Goal: Information Seeking & Learning: Find specific fact

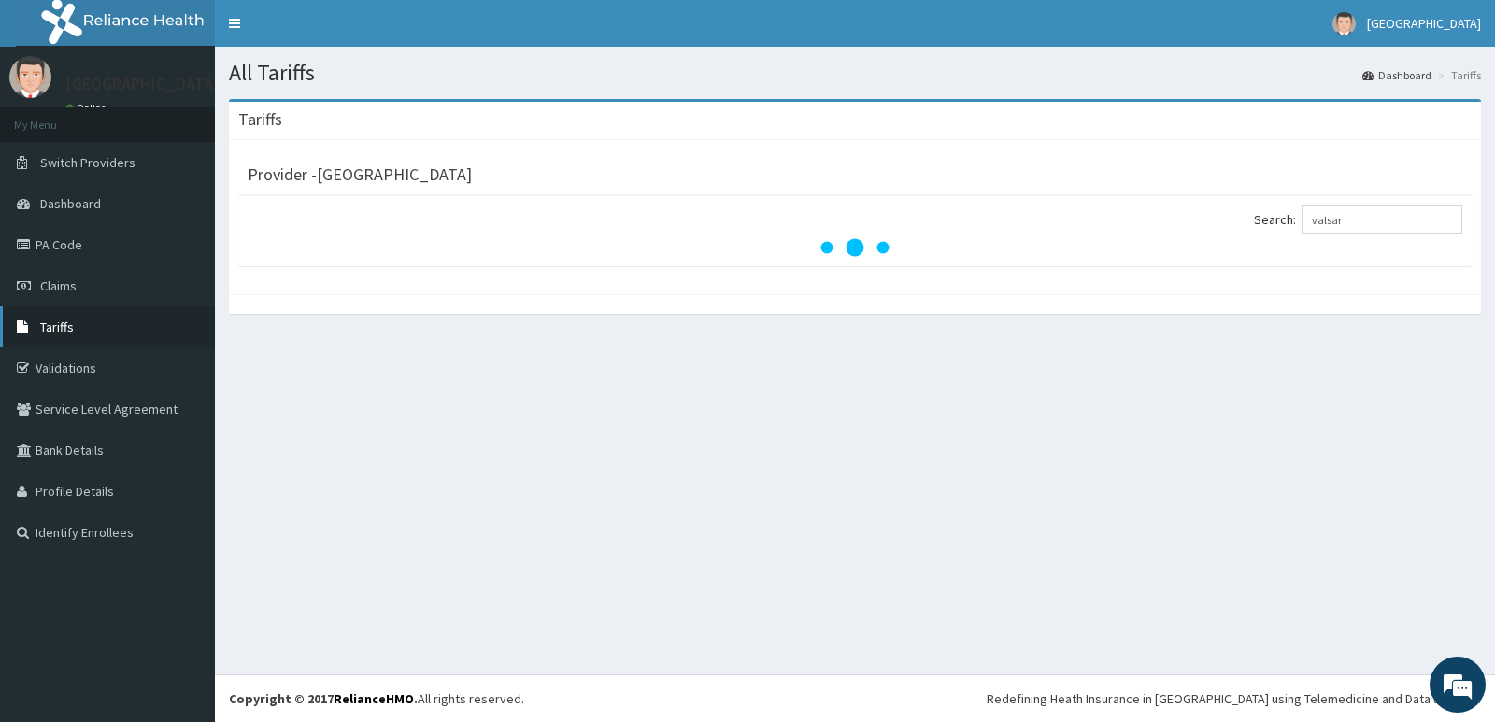
click at [109, 330] on link "Tariffs" at bounding box center [107, 326] width 215 height 41
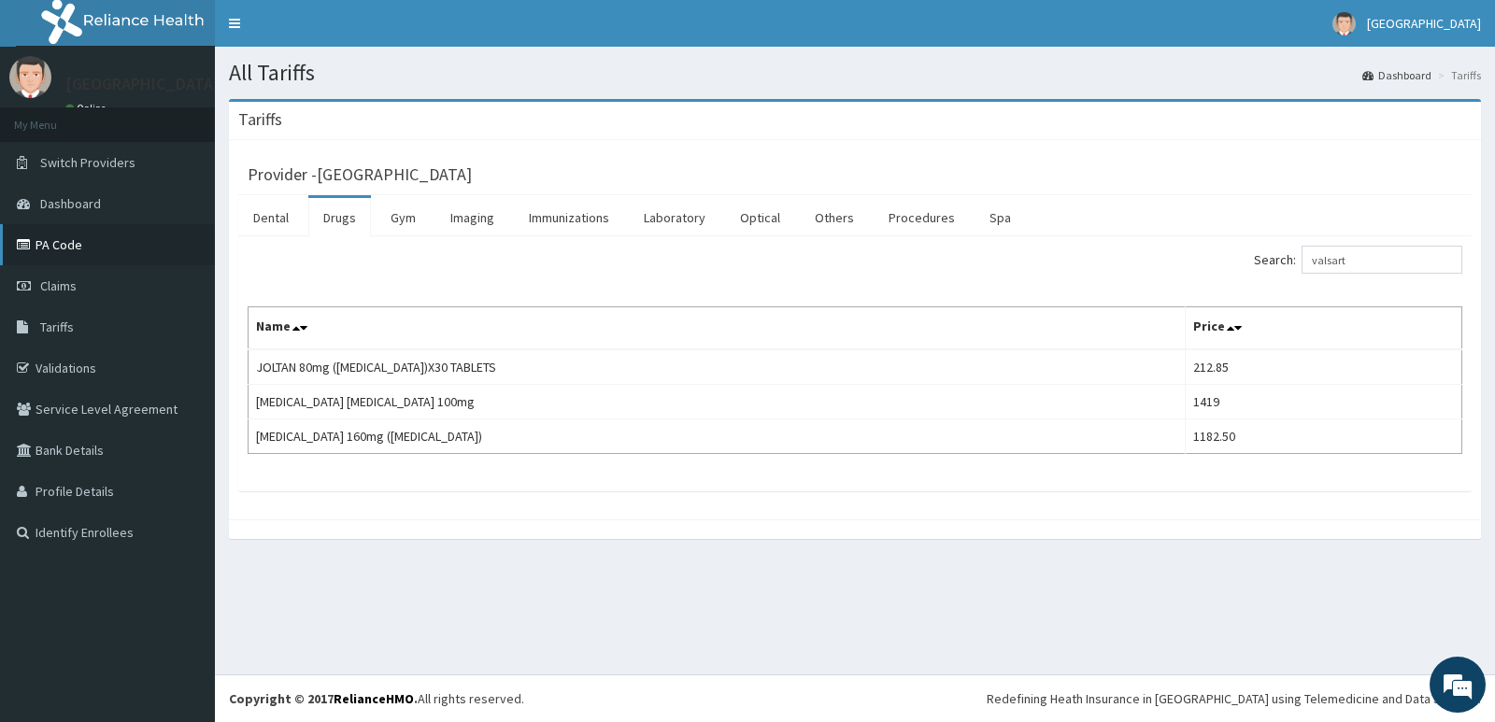
click at [103, 250] on link "PA Code" at bounding box center [107, 244] width 215 height 41
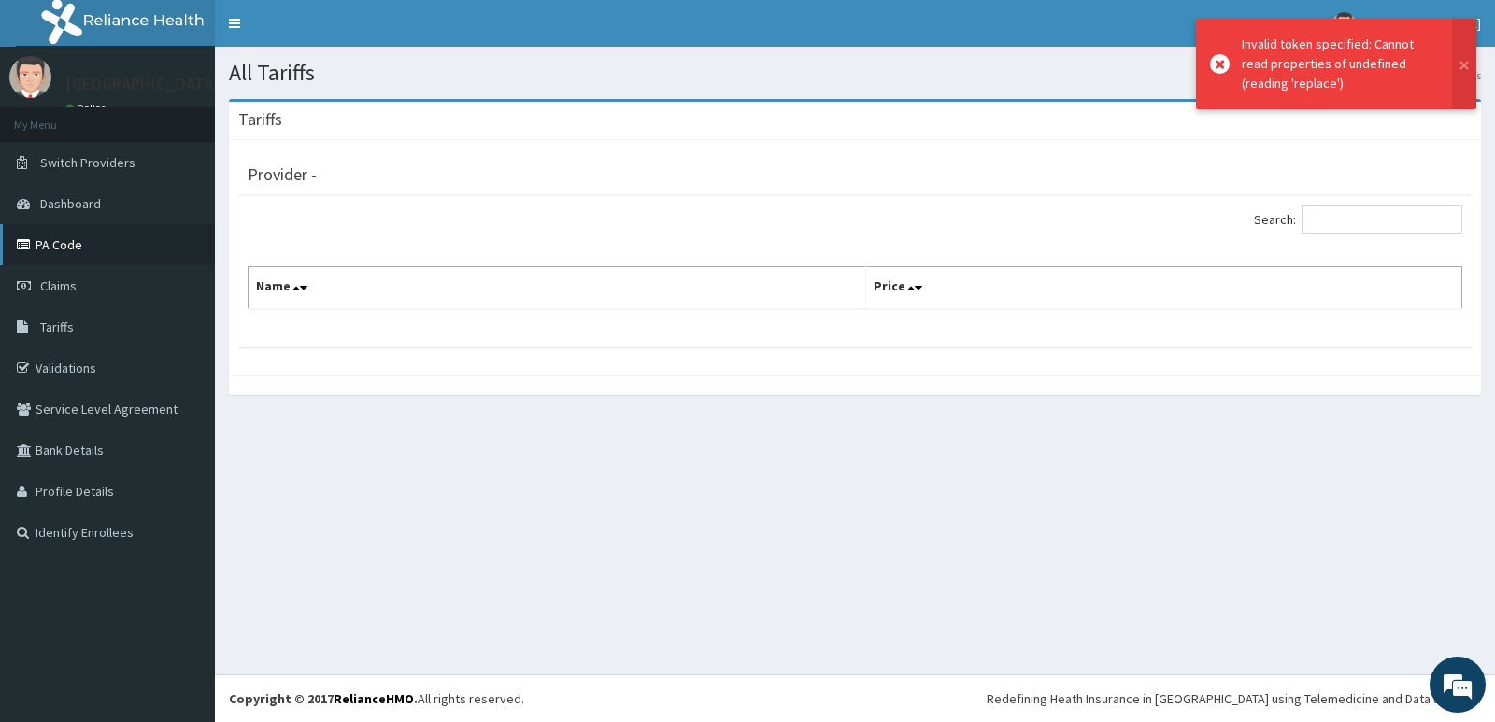
click at [56, 246] on link "PA Code" at bounding box center [107, 244] width 215 height 41
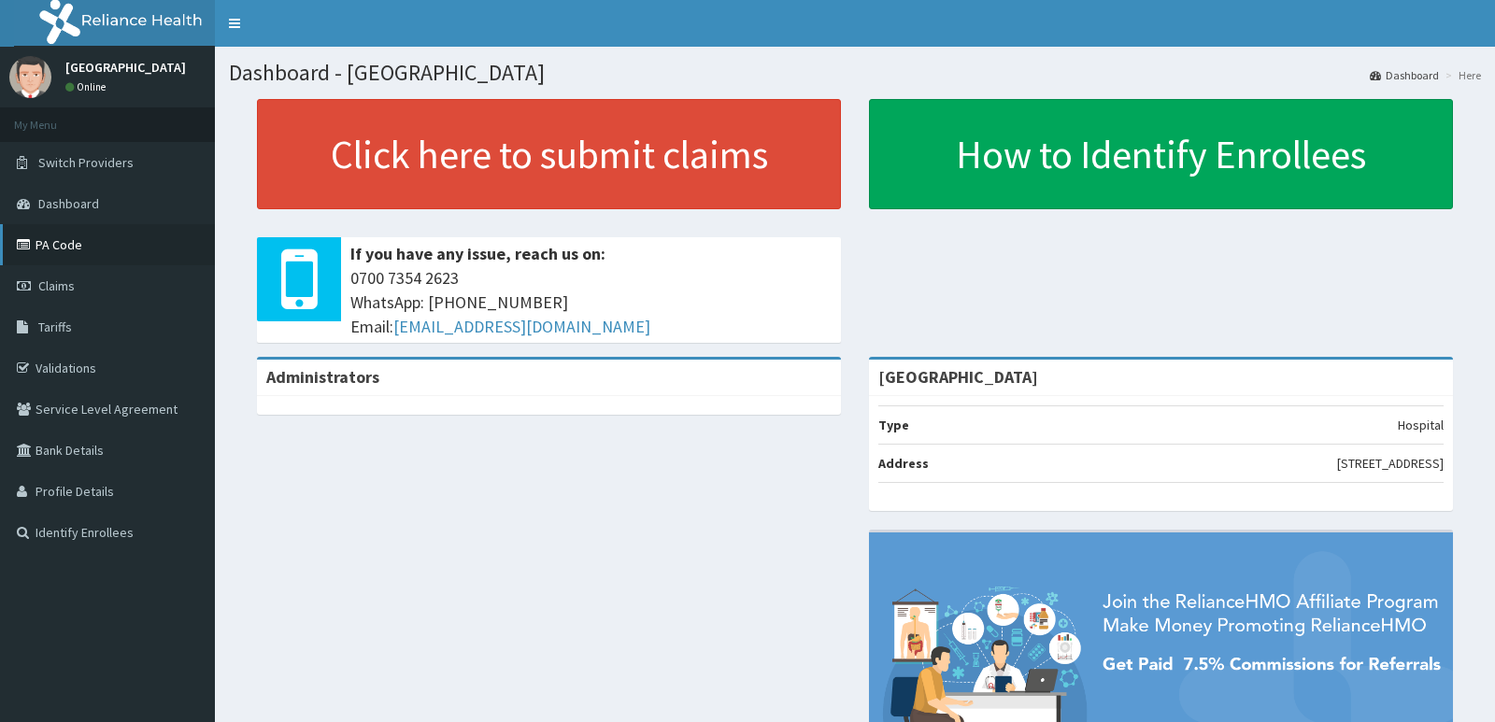
click at [123, 258] on link "PA Code" at bounding box center [107, 244] width 215 height 41
click at [121, 239] on link "PA Code" at bounding box center [107, 244] width 215 height 41
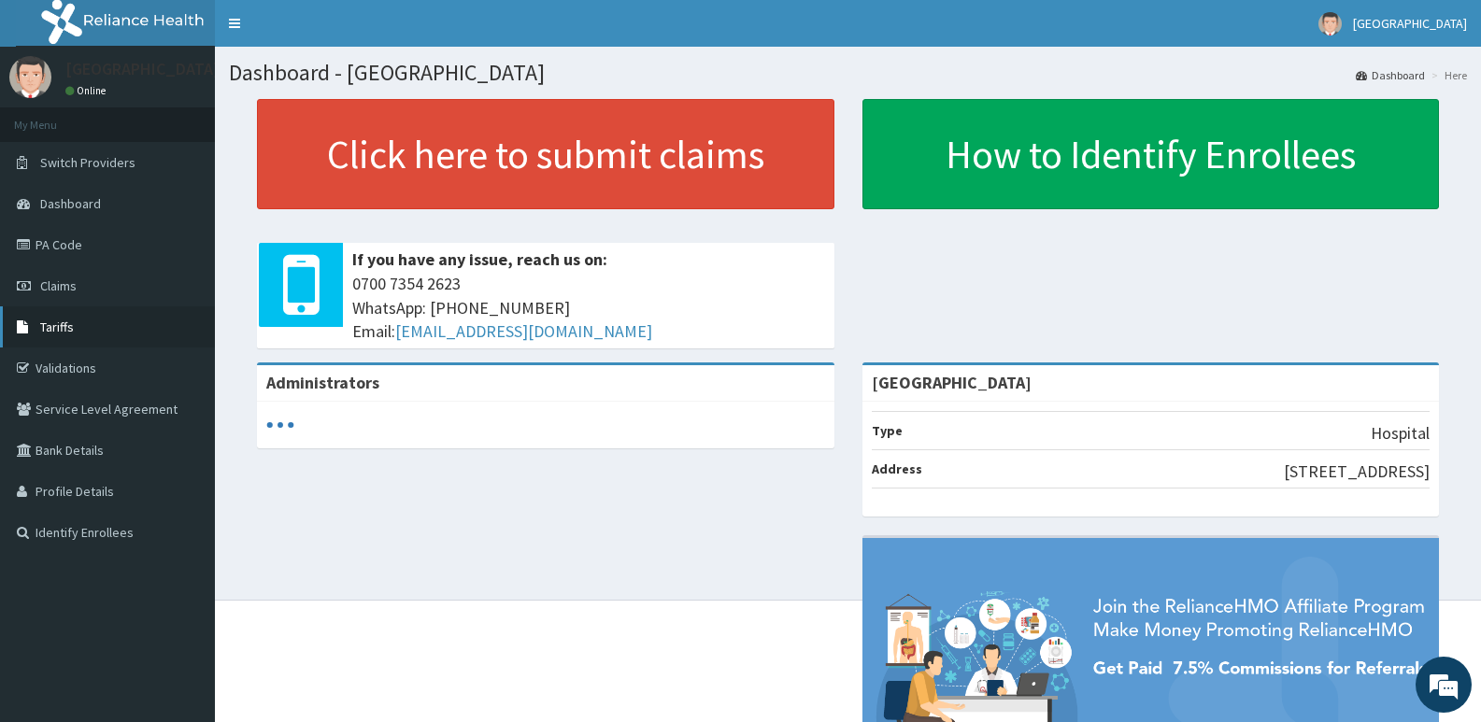
click at [132, 339] on link "Tariffs" at bounding box center [107, 326] width 215 height 41
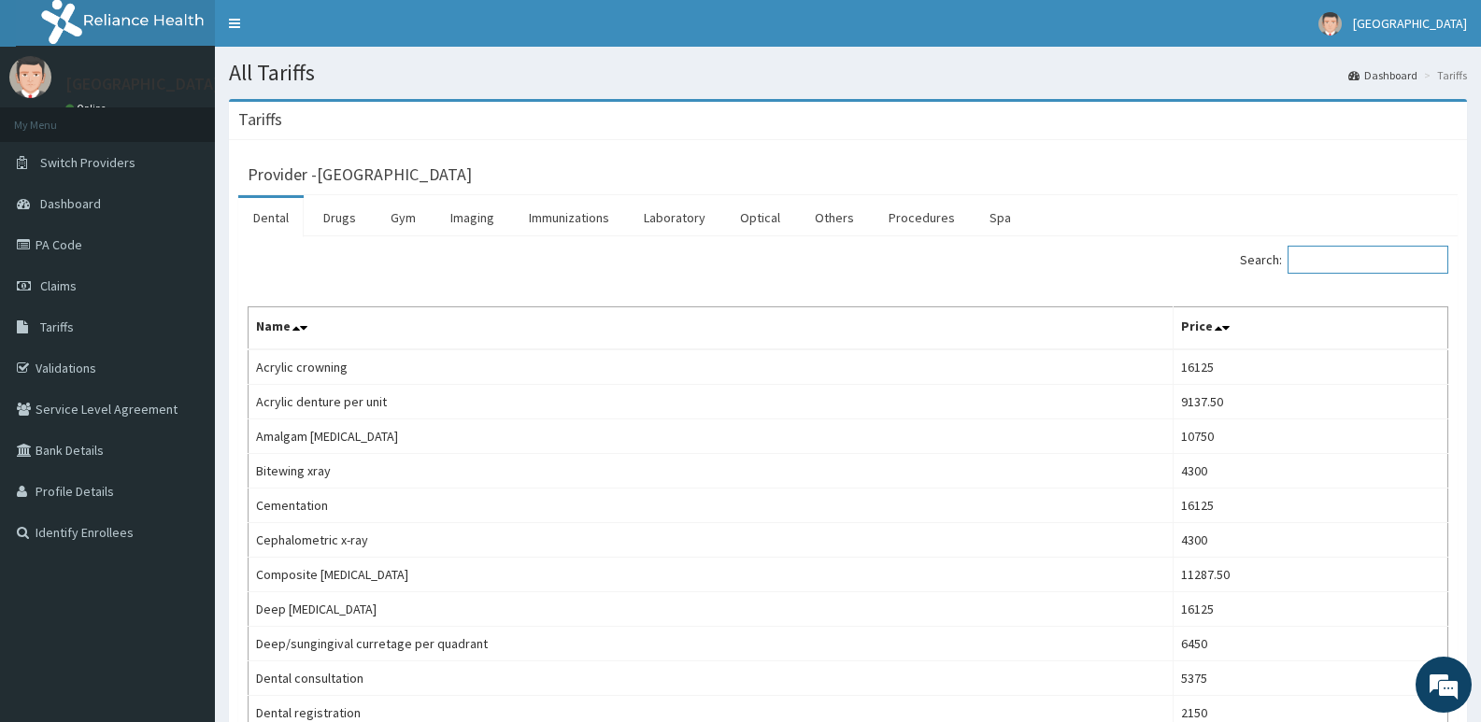
click at [1339, 266] on input "Search:" at bounding box center [1367, 260] width 161 height 28
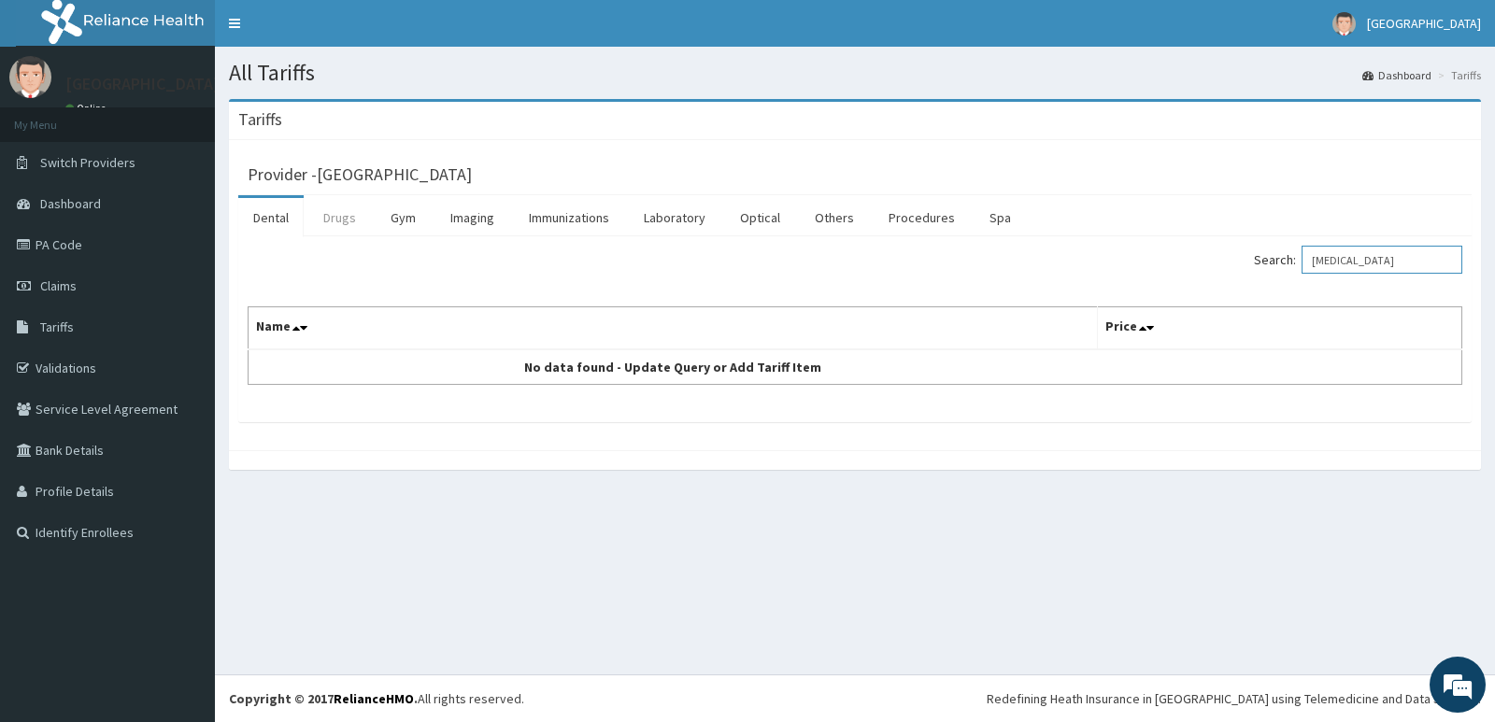
type input "[MEDICAL_DATA]"
click at [356, 232] on link "Drugs" at bounding box center [339, 217] width 63 height 39
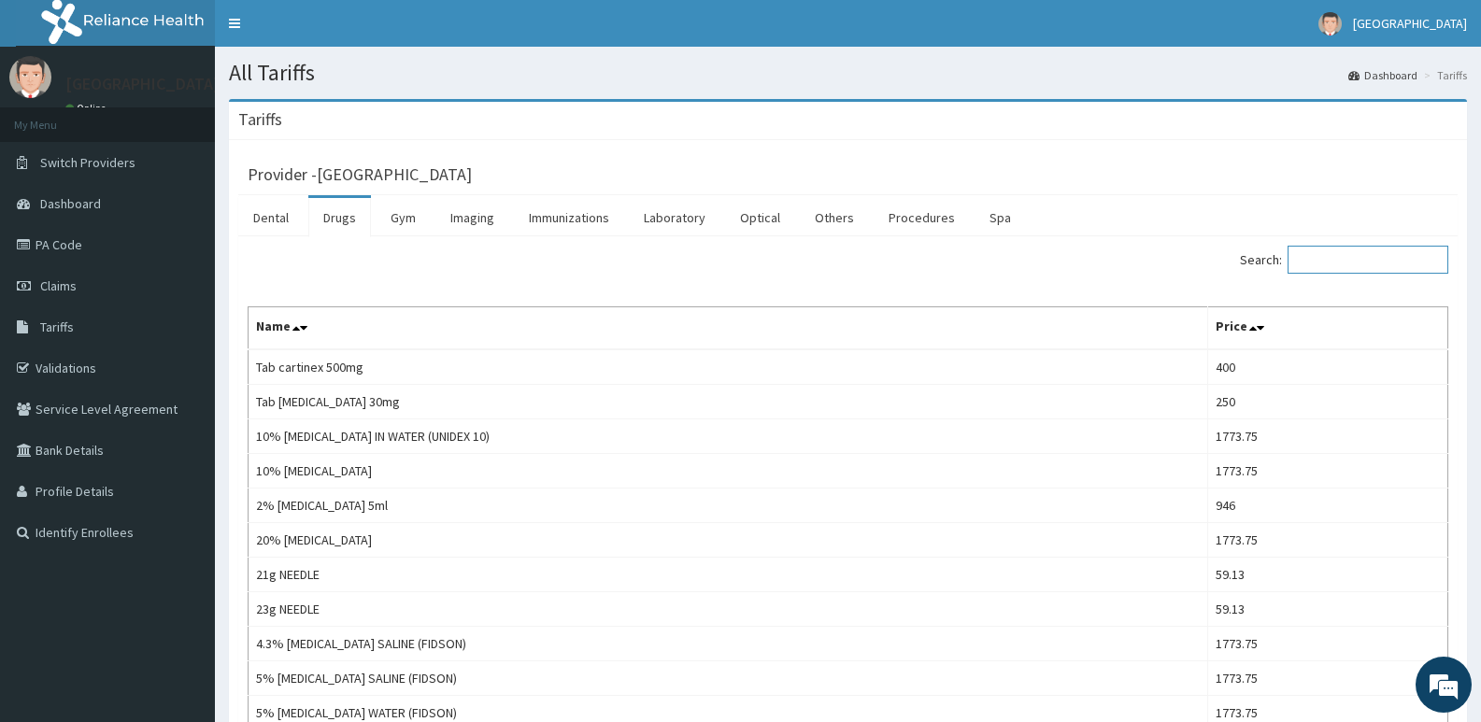
drag, startPoint x: 1342, startPoint y: 251, endPoint x: 1345, endPoint y: 241, distance: 10.9
click at [1342, 246] on input "Search:" at bounding box center [1367, 260] width 161 height 28
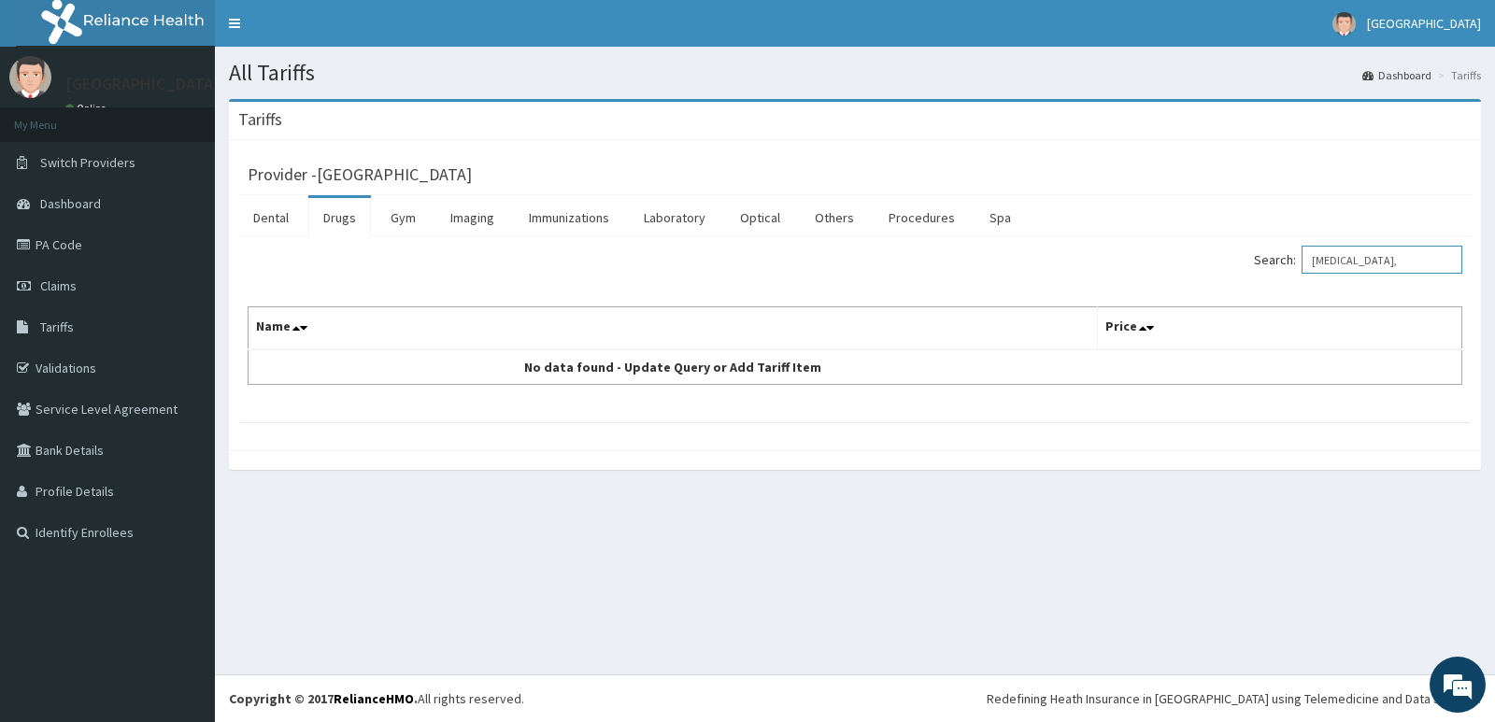
click at [1408, 254] on input "[MEDICAL_DATA]," at bounding box center [1381, 260] width 161 height 28
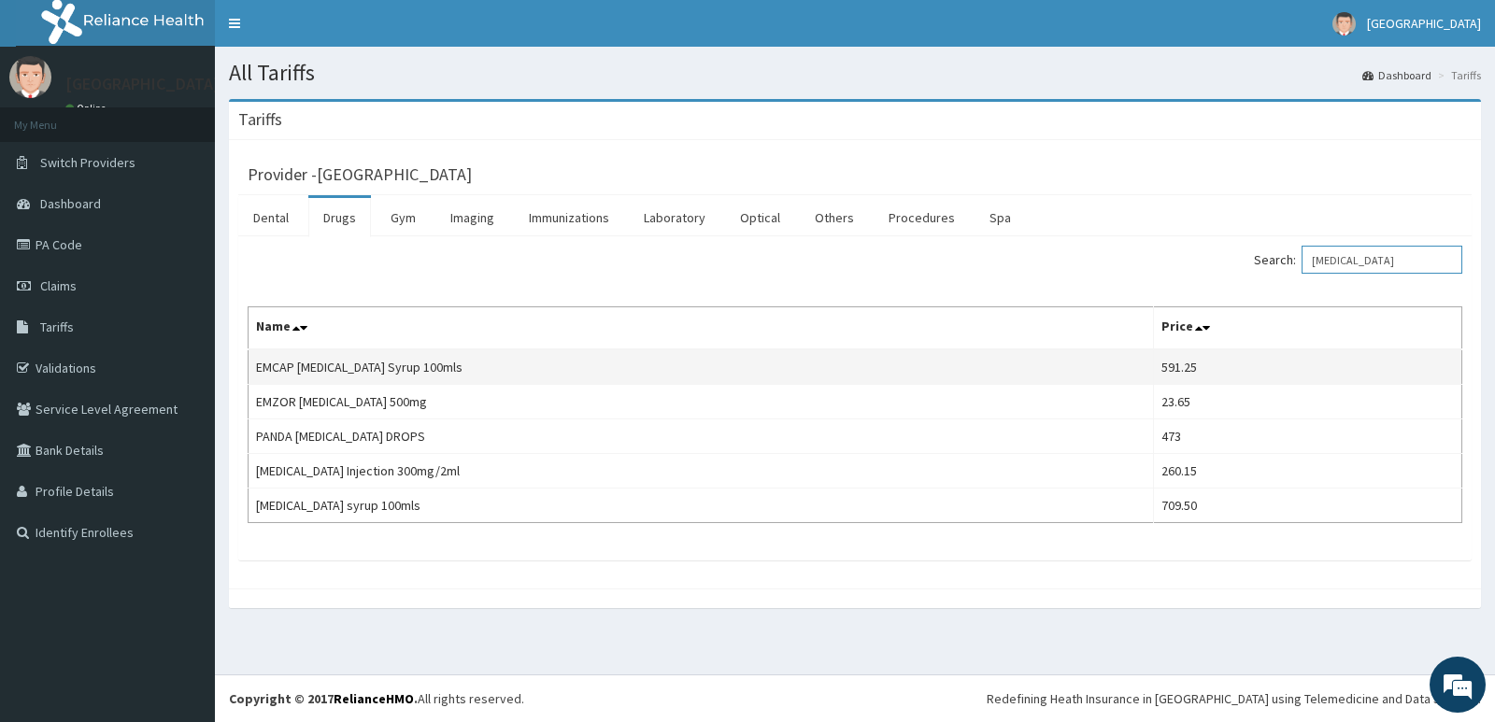
drag, startPoint x: 1394, startPoint y: 262, endPoint x: 281, endPoint y: 360, distance: 1117.0
click at [281, 360] on div "Search: [MEDICAL_DATA] Name Price EMCAP [MEDICAL_DATA] Syrup 100mls 591.25 EMZO…" at bounding box center [855, 384] width 1214 height 277
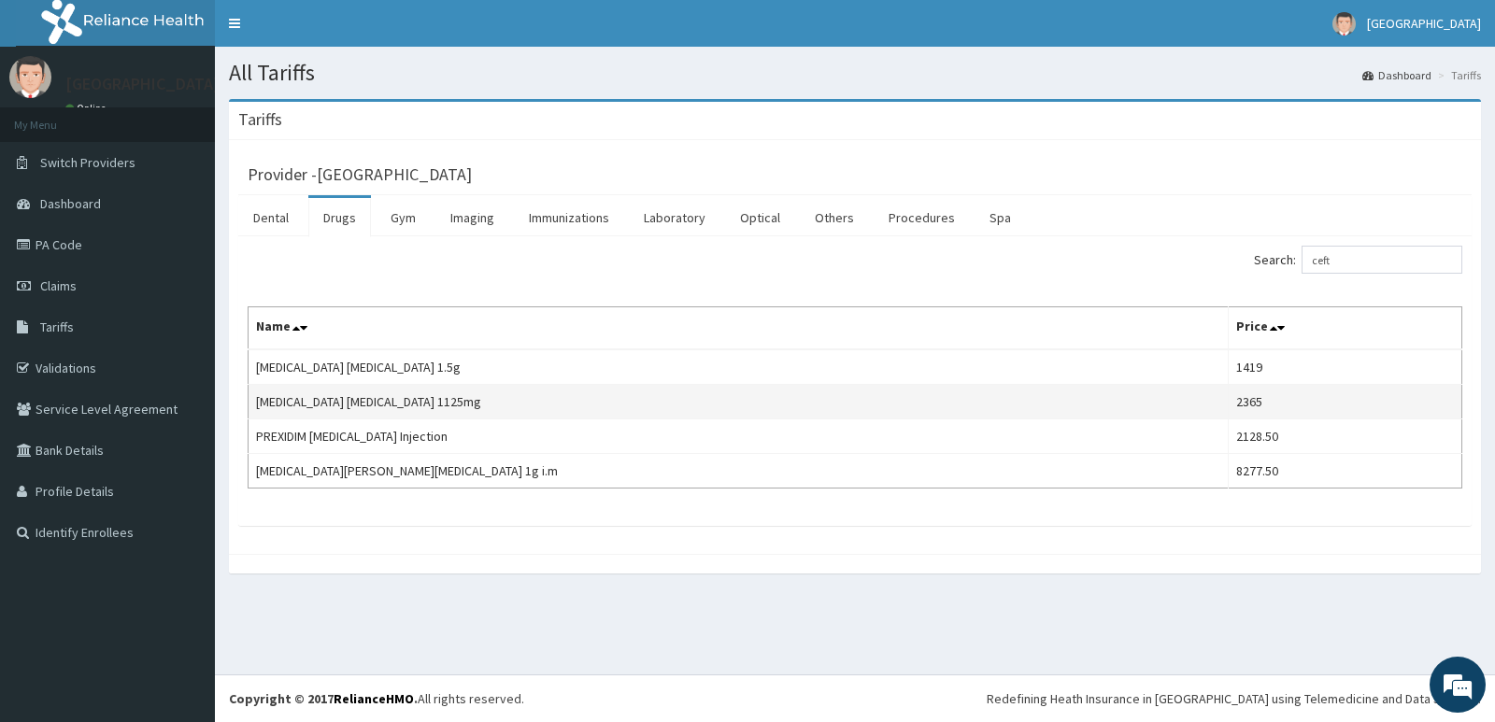
drag, startPoint x: 962, startPoint y: 377, endPoint x: 947, endPoint y: 388, distance: 18.1
click at [962, 377] on td "[MEDICAL_DATA] [MEDICAL_DATA] 1.5g" at bounding box center [739, 367] width 980 height 36
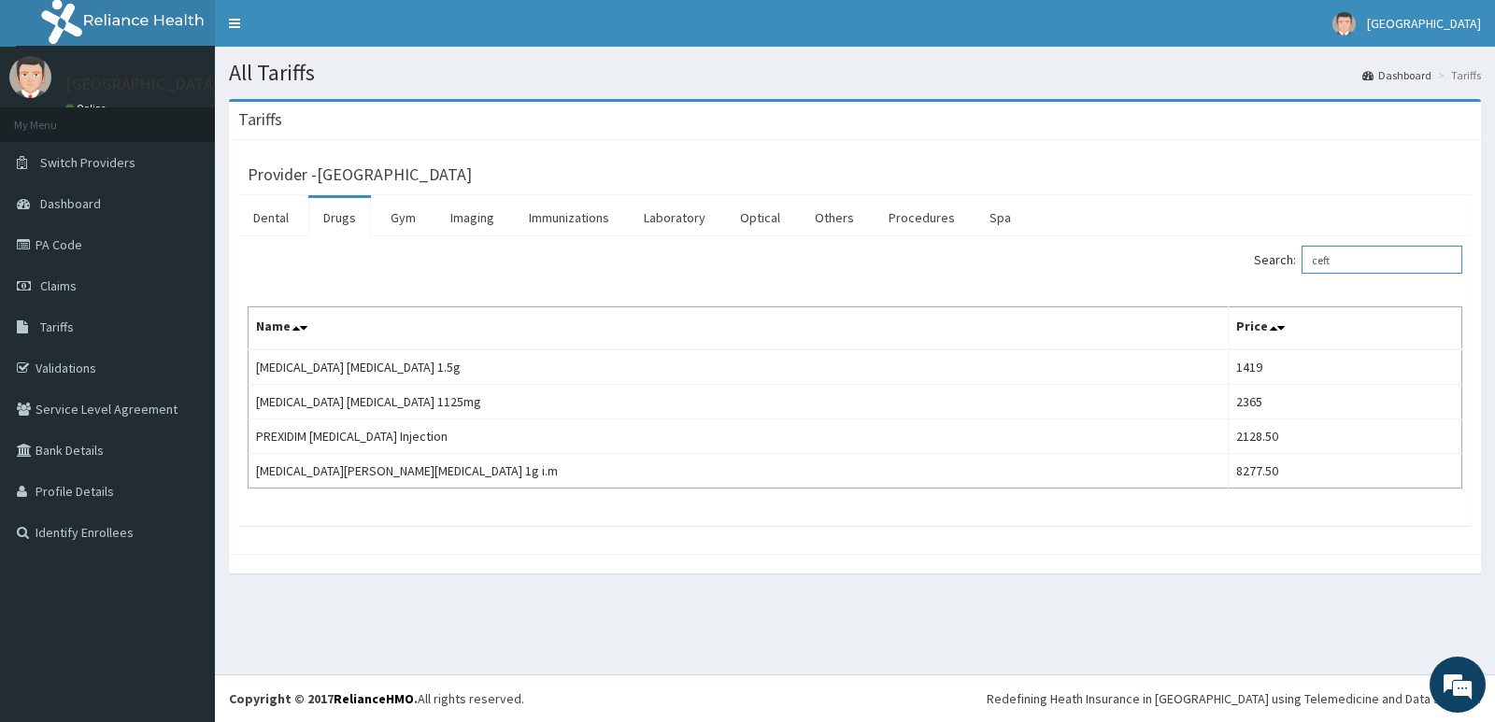
drag, startPoint x: 1370, startPoint y: 249, endPoint x: 791, endPoint y: 265, distance: 578.5
click at [791, 265] on div "Search: ceft" at bounding box center [855, 262] width 1243 height 33
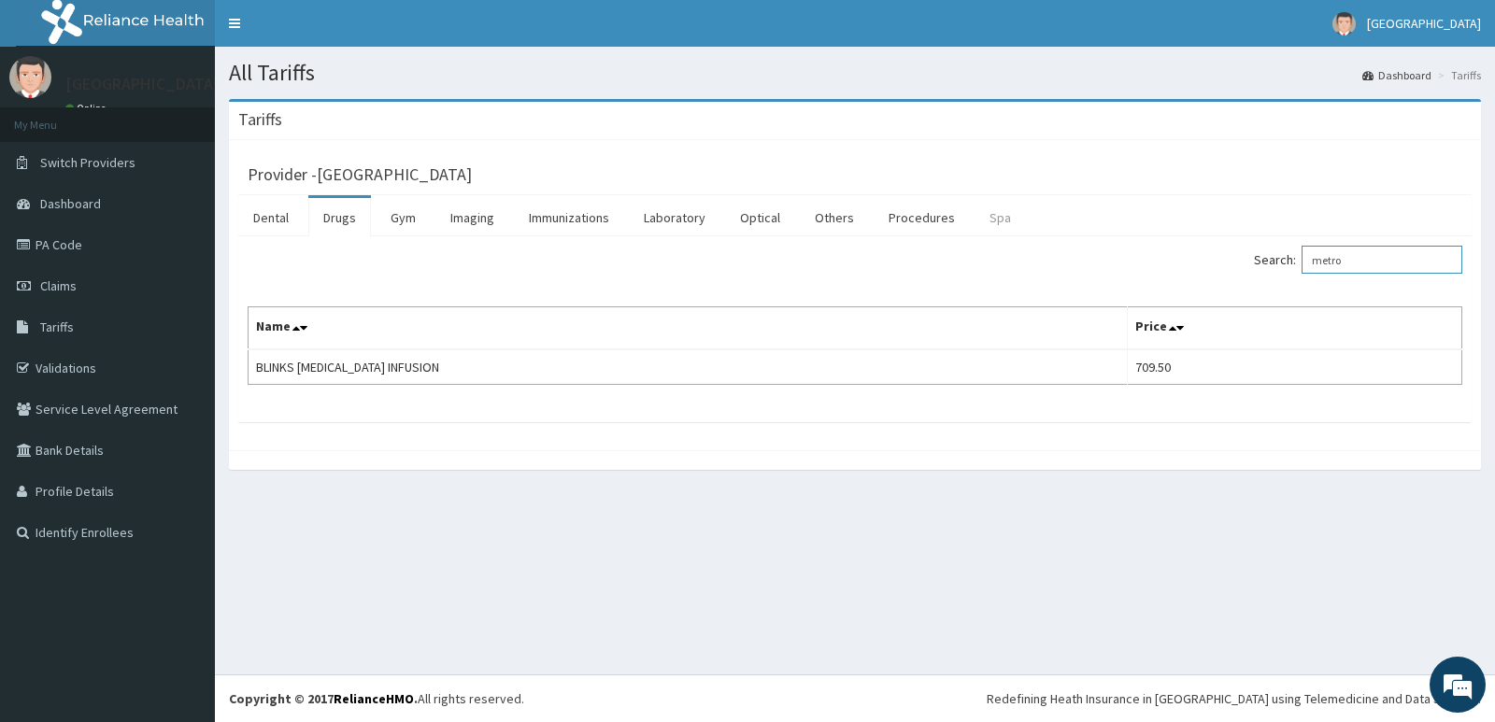
drag, startPoint x: 1392, startPoint y: 269, endPoint x: 978, endPoint y: 236, distance: 415.1
click at [978, 236] on div "Dental Drugs Gym Imaging Immunizations Laboratory Optical Others Procedures Spa…" at bounding box center [854, 308] width 1233 height 227
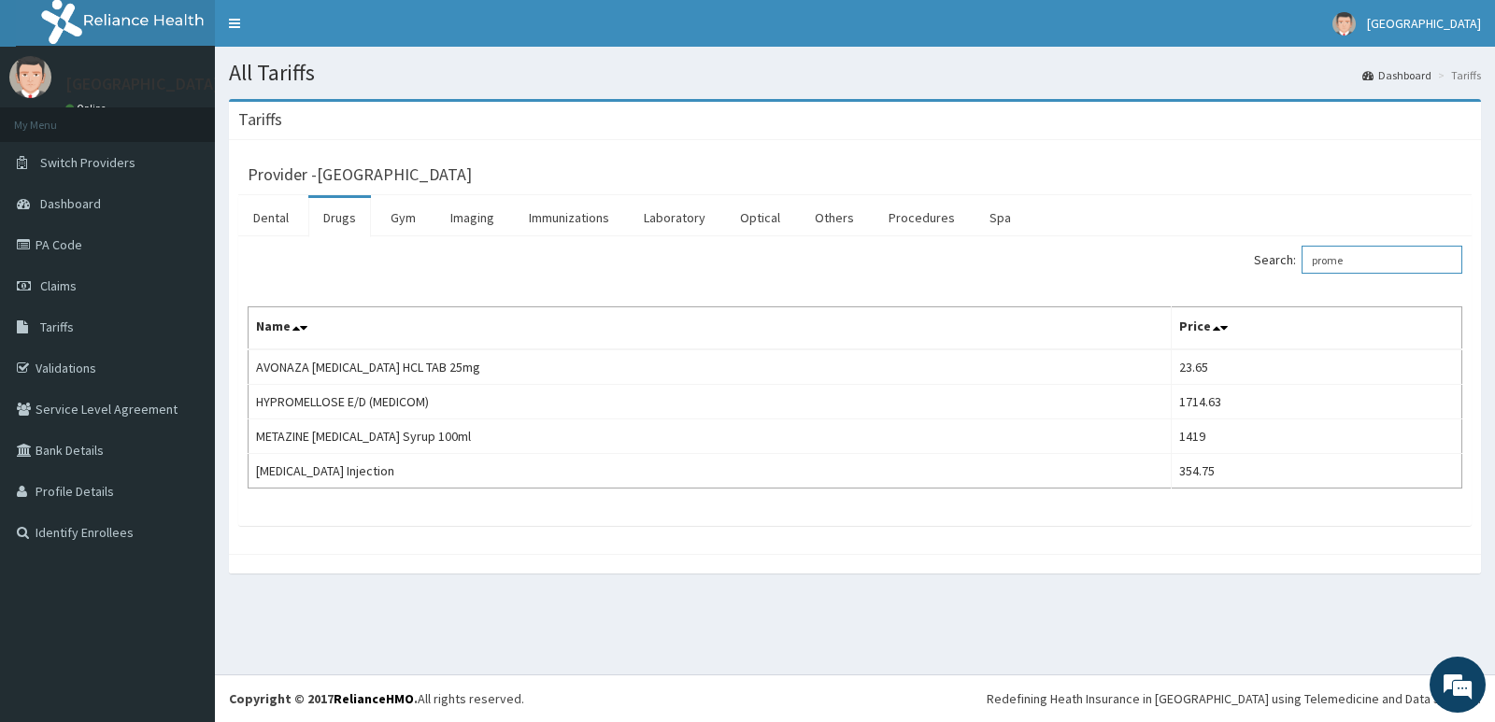
drag, startPoint x: 1399, startPoint y: 259, endPoint x: 956, endPoint y: 257, distance: 443.8
click at [956, 257] on div "Search: prome" at bounding box center [1165, 262] width 593 height 33
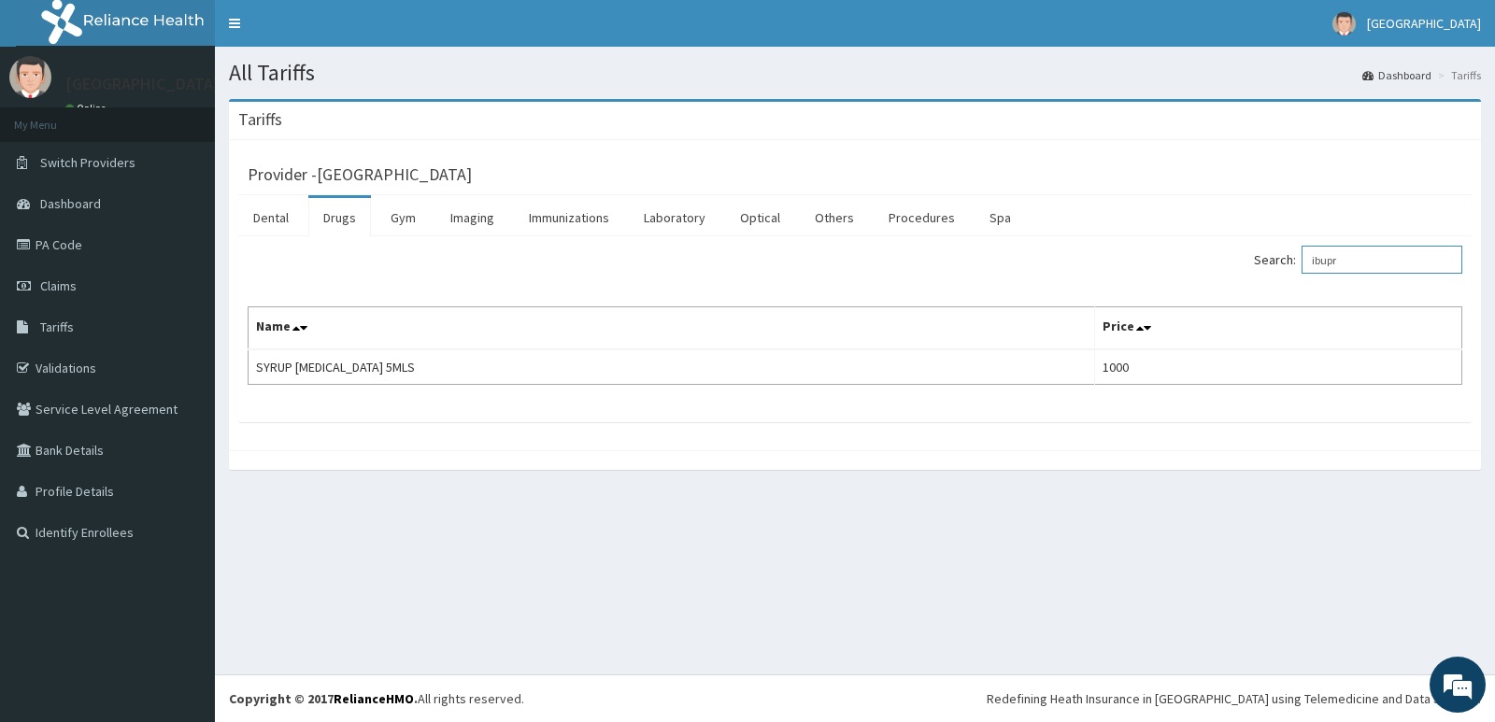
drag, startPoint x: 1390, startPoint y: 269, endPoint x: 858, endPoint y: 264, distance: 532.5
click at [858, 264] on div "Search: ibupr" at bounding box center [1165, 262] width 621 height 33
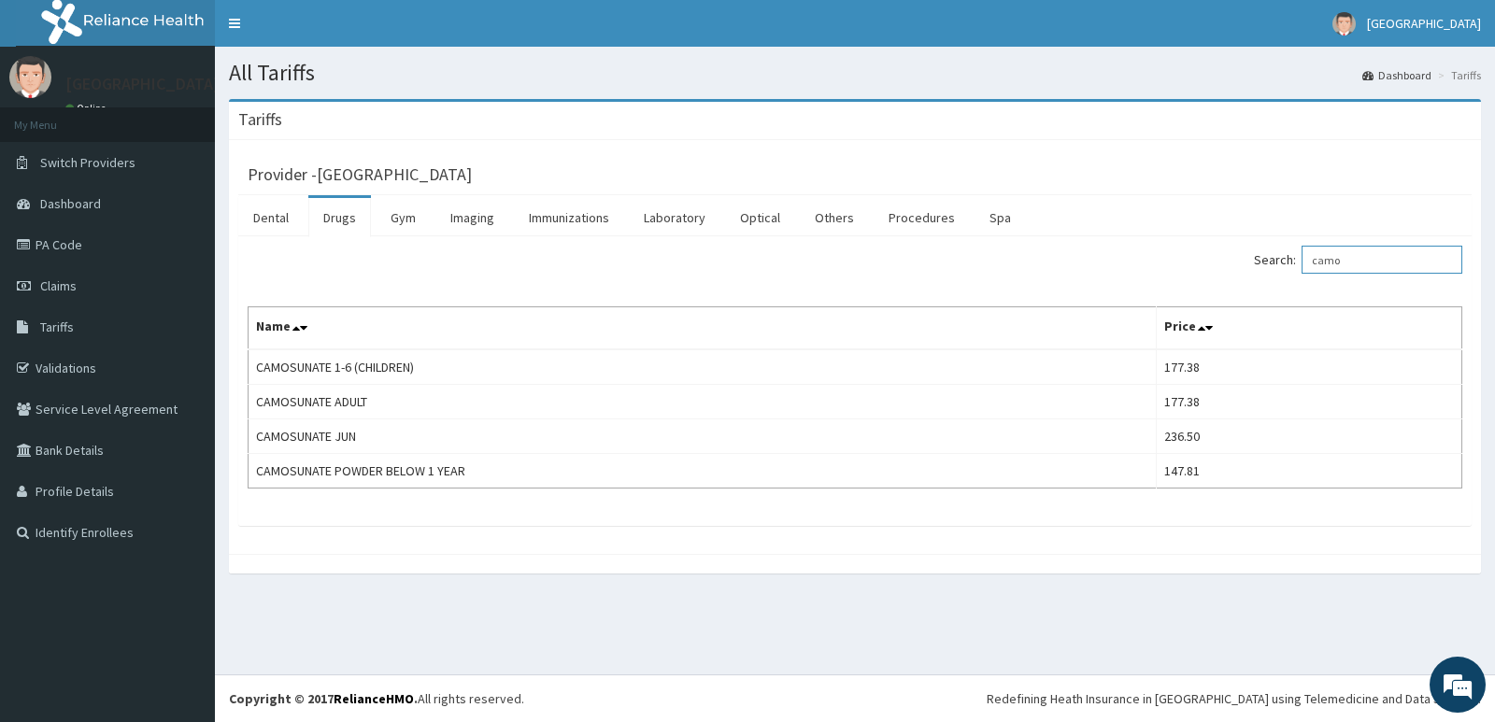
drag, startPoint x: 1363, startPoint y: 253, endPoint x: 912, endPoint y: 241, distance: 451.4
click at [896, 245] on div "Search: camo Name Price CAMOSUNATE 1-6 (CHILDREN) 177.38 CAMOSUNATE ADULT 177.3…" at bounding box center [854, 381] width 1233 height 290
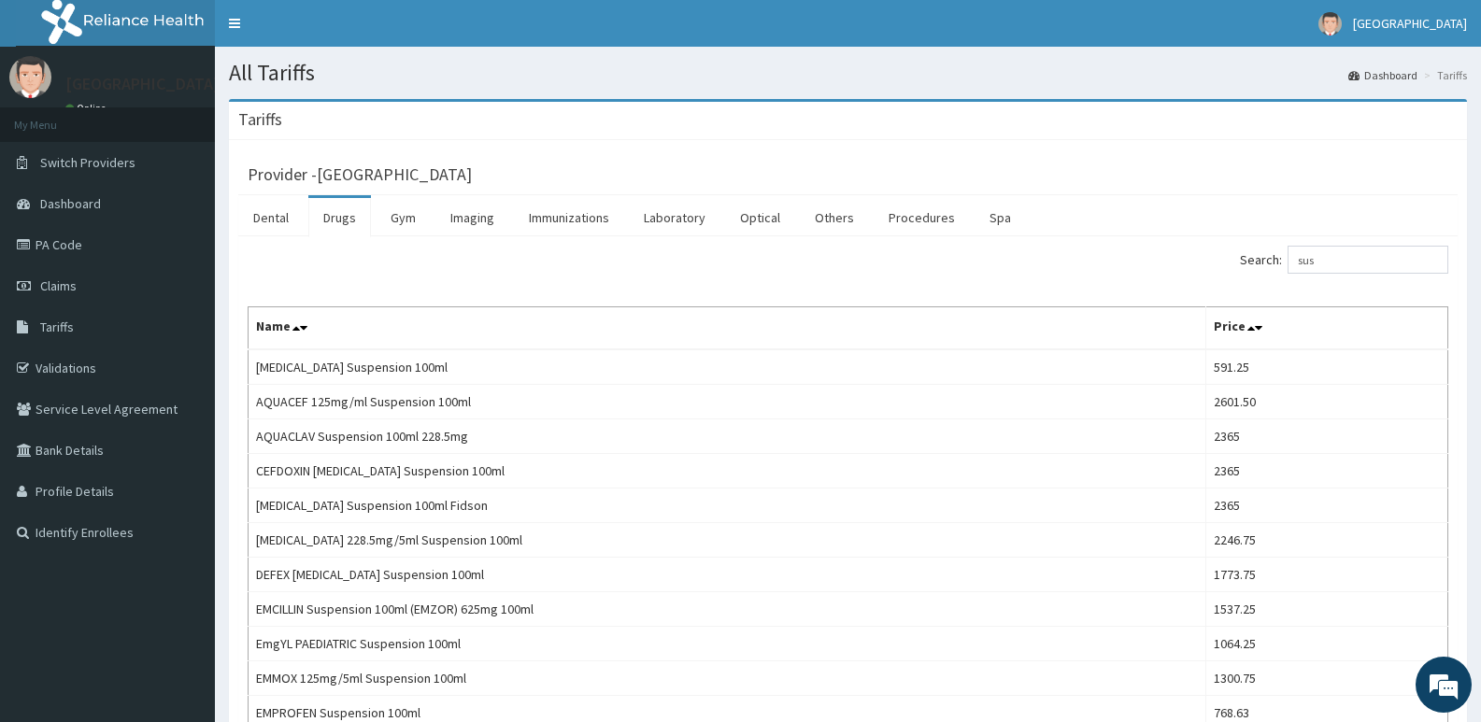
drag, startPoint x: 1427, startPoint y: 242, endPoint x: 1168, endPoint y: 266, distance: 260.8
drag, startPoint x: 1341, startPoint y: 262, endPoint x: 1127, endPoint y: 277, distance: 214.5
click at [1127, 277] on div "Search: sus" at bounding box center [1155, 262] width 587 height 33
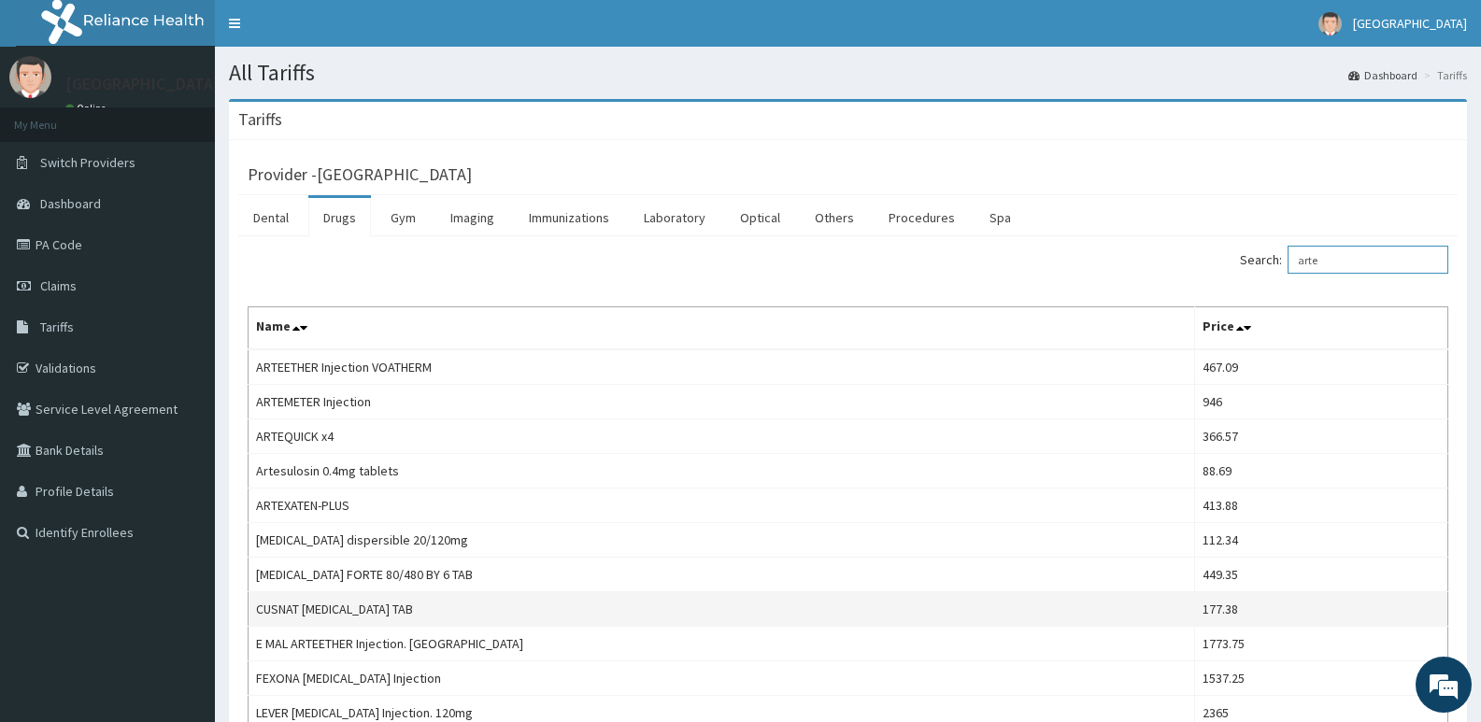
scroll to position [93, 0]
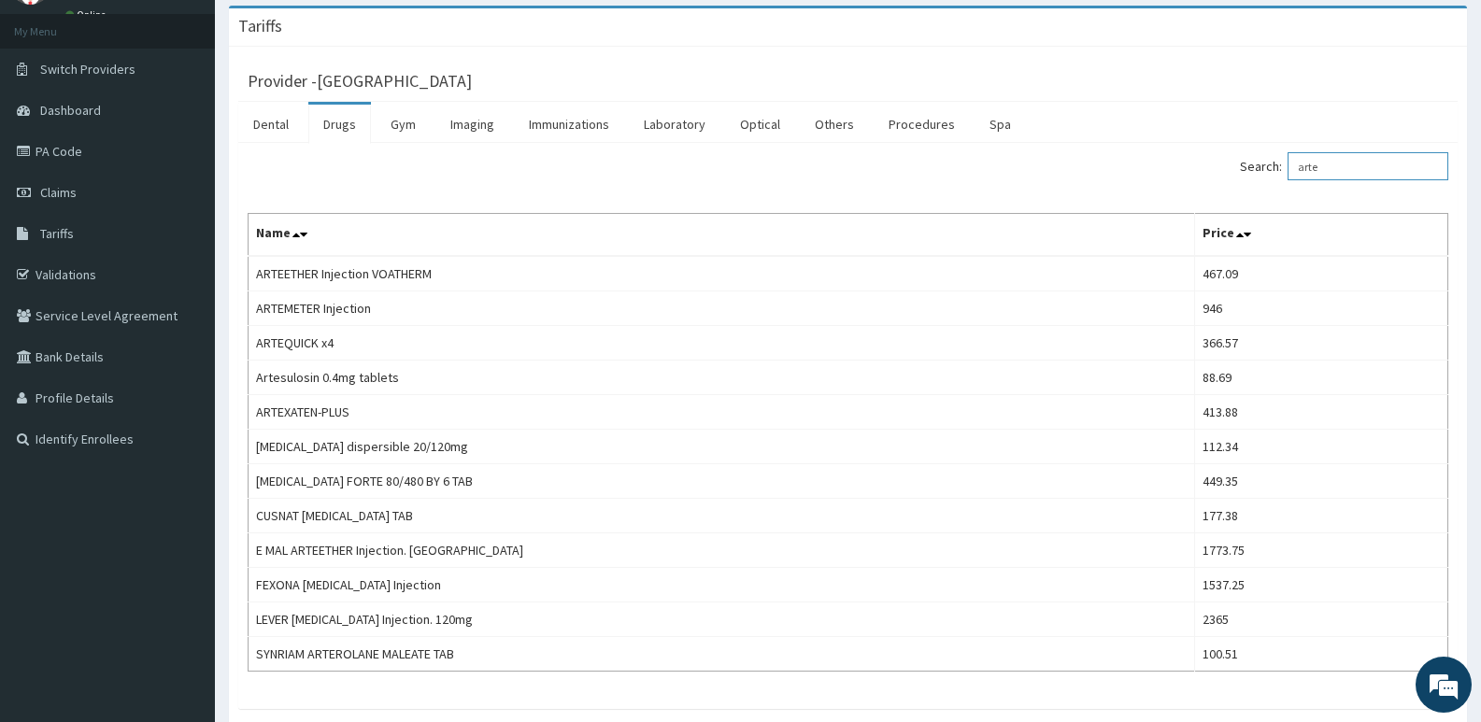
drag, startPoint x: 1388, startPoint y: 159, endPoint x: 1150, endPoint y: 184, distance: 239.6
click at [1150, 184] on div "Search: arte" at bounding box center [1155, 168] width 587 height 33
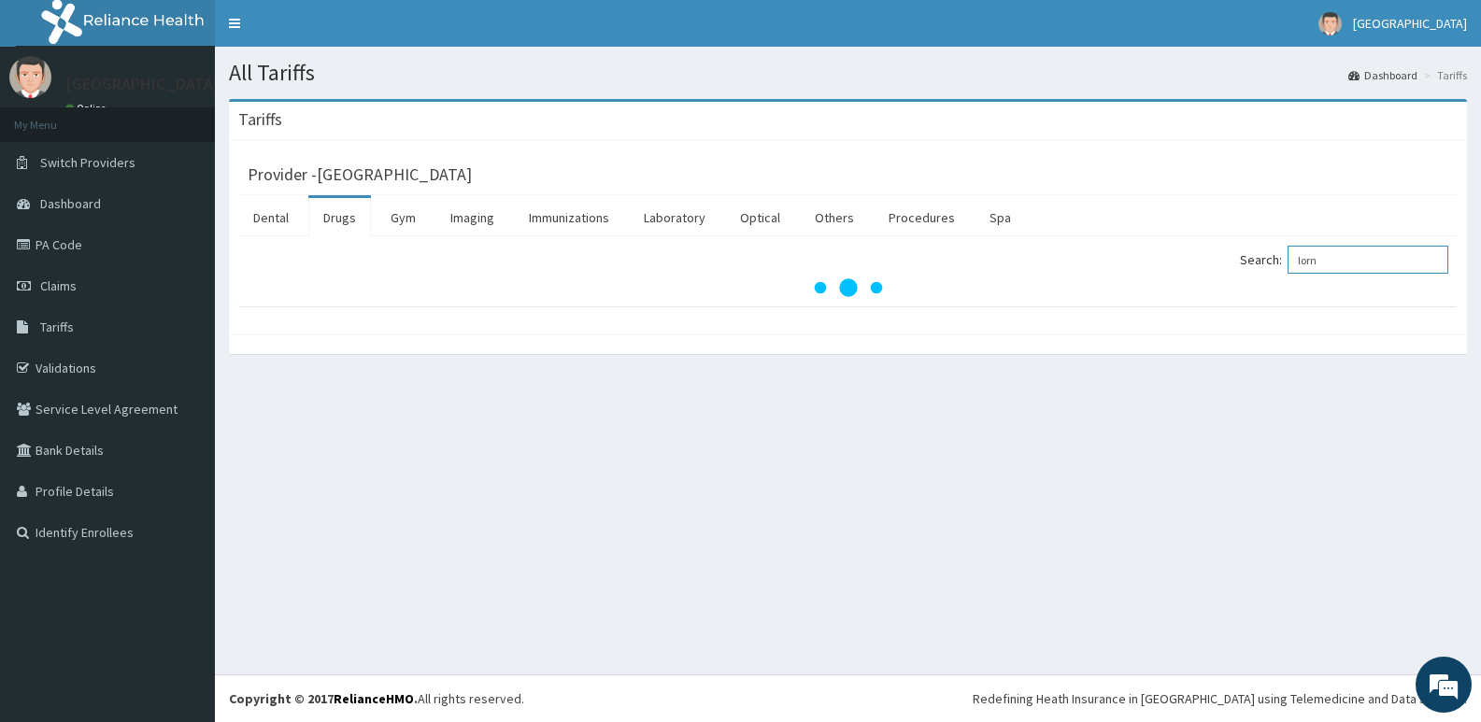
scroll to position [0, 0]
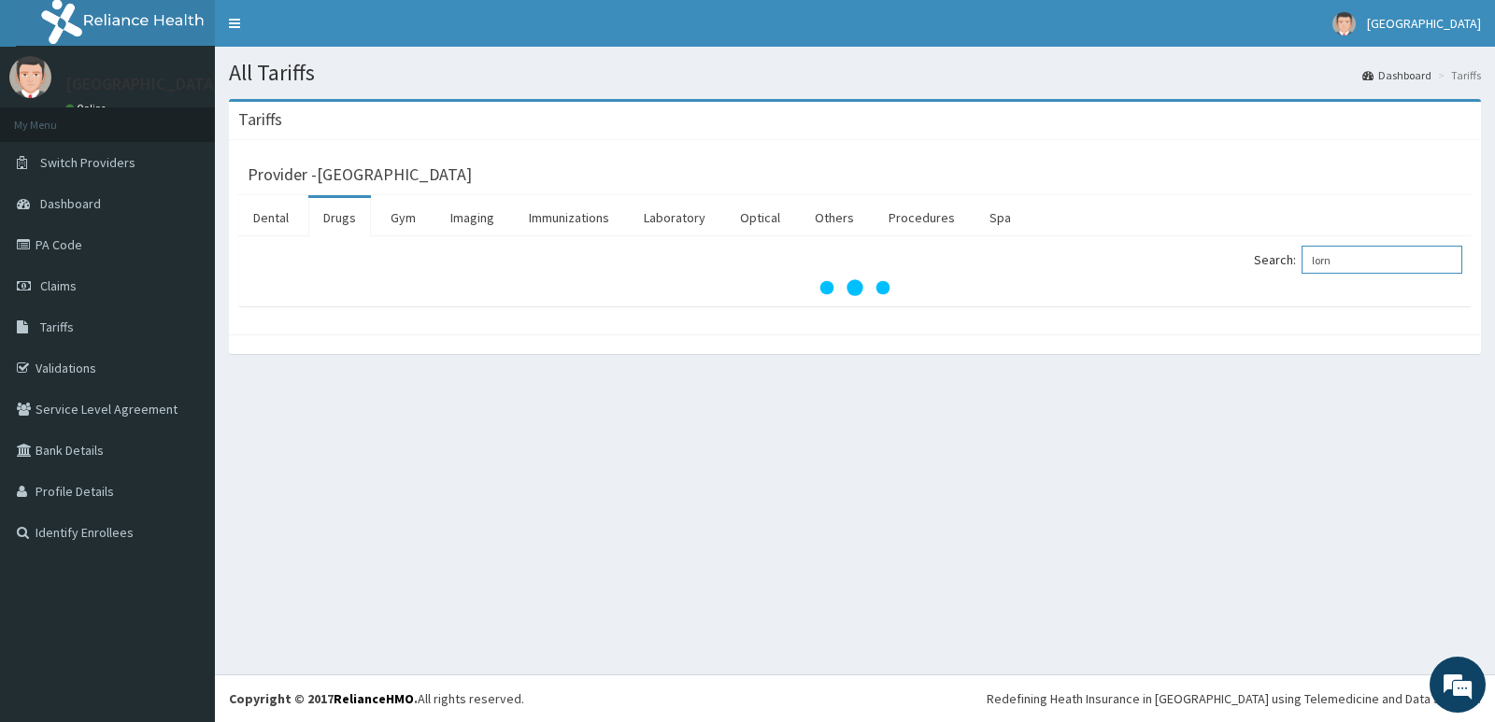
drag, startPoint x: 1363, startPoint y: 255, endPoint x: 1066, endPoint y: 316, distance: 303.2
click at [1067, 315] on div "Provider - Deseret International Hospital Dental Drugs Gym Imaging Immunization…" at bounding box center [855, 237] width 1252 height 194
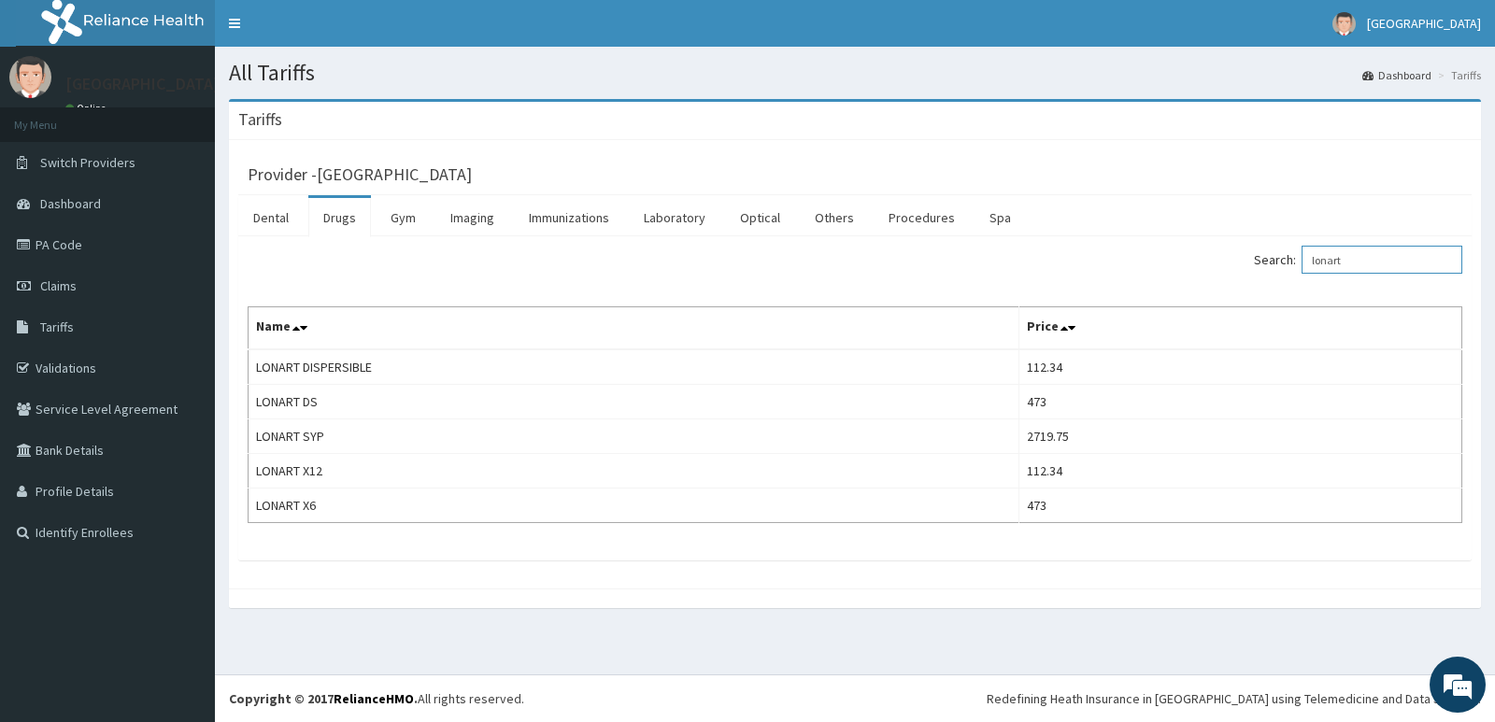
drag, startPoint x: 1399, startPoint y: 263, endPoint x: 1241, endPoint y: 296, distance: 161.2
click at [1241, 296] on div "Search: lonart Name Price LONART DISPERSIBLE 112.34 LONART DS 473 LONART SYP 27…" at bounding box center [855, 384] width 1214 height 277
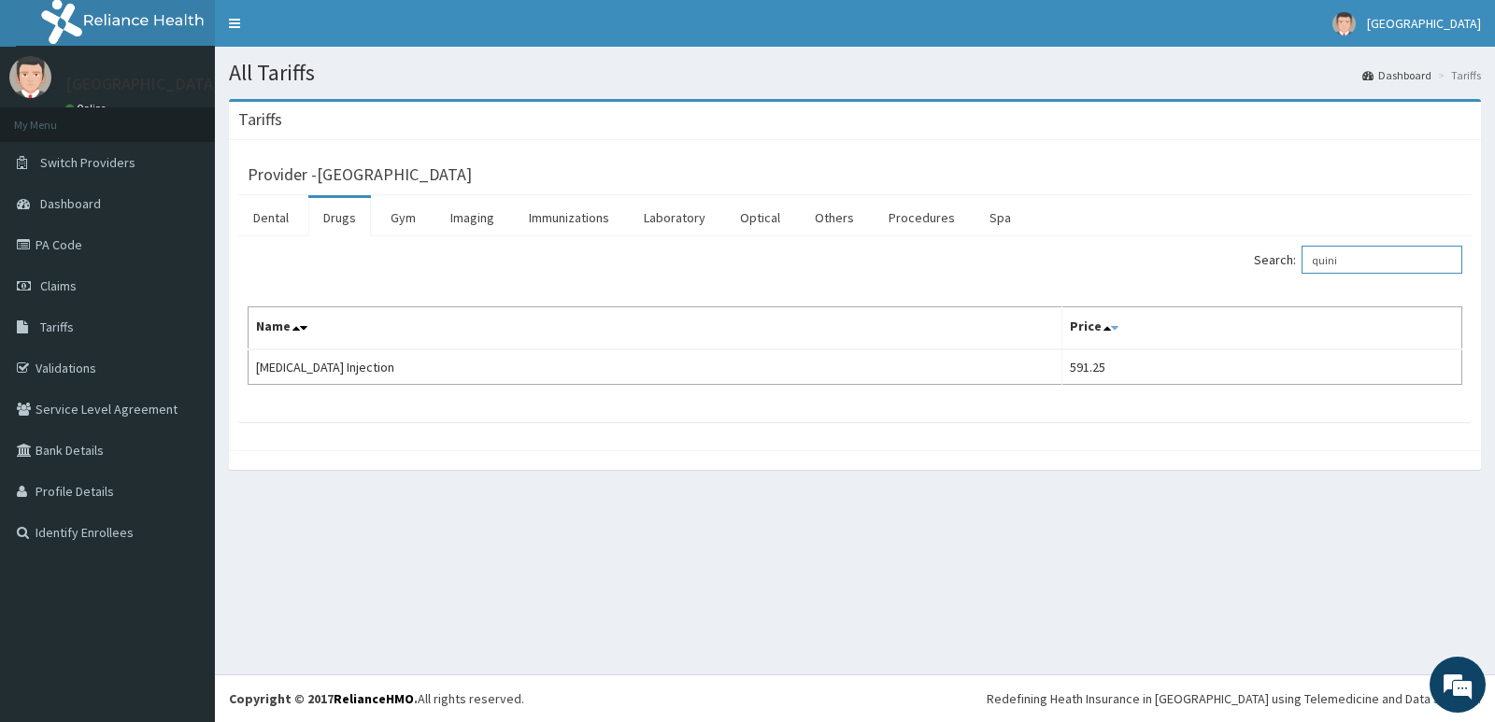
drag, startPoint x: 1254, startPoint y: 273, endPoint x: 1042, endPoint y: 334, distance: 220.6
click at [1042, 334] on div "Search: quini Name Price [MEDICAL_DATA] Injection 591.25" at bounding box center [855, 315] width 1214 height 139
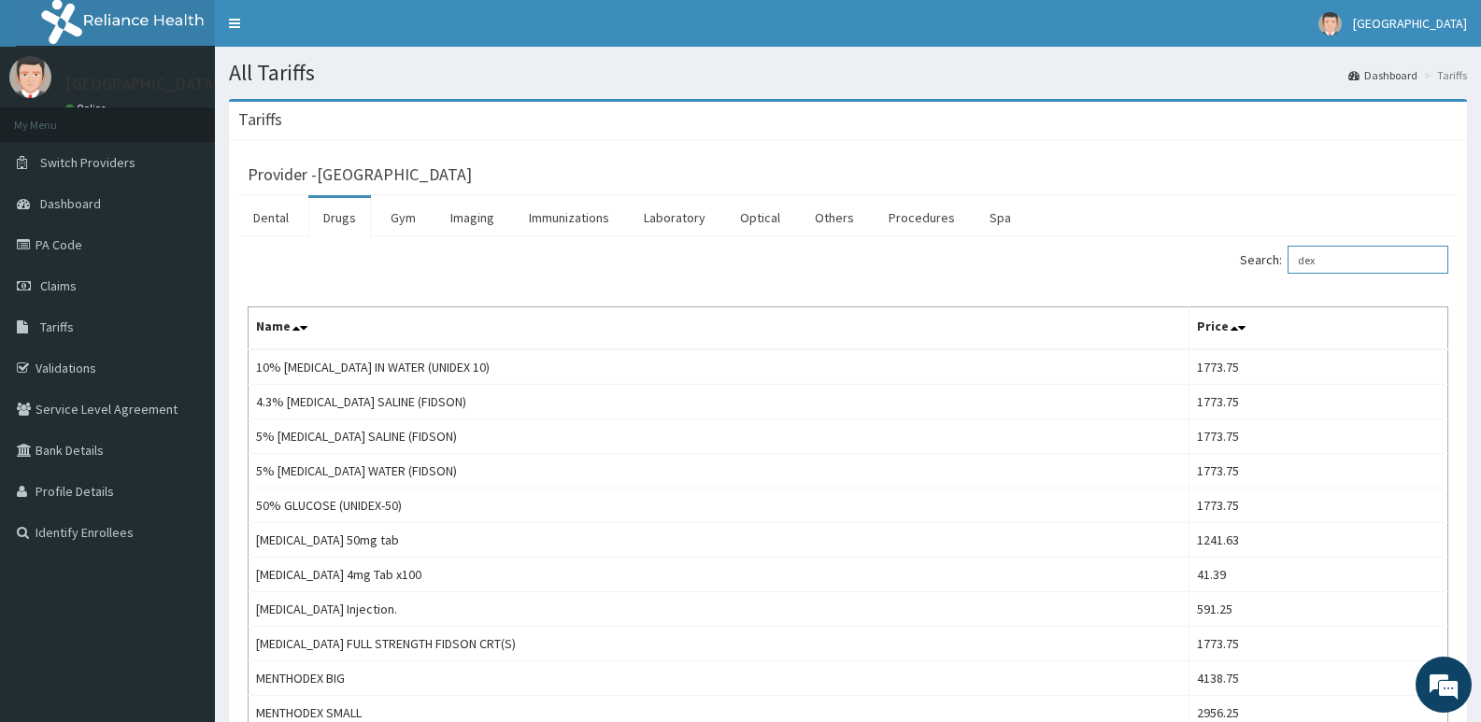
type input "dex"
click at [102, 237] on link "PA Code" at bounding box center [107, 244] width 215 height 41
